Goal: Task Accomplishment & Management: Use online tool/utility

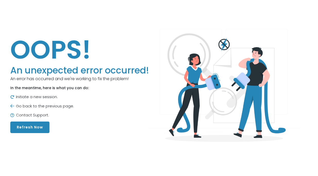
click at [37, 125] on button "Refresh Now" at bounding box center [29, 128] width 39 height 12
